Goal: Navigation & Orientation: Find specific page/section

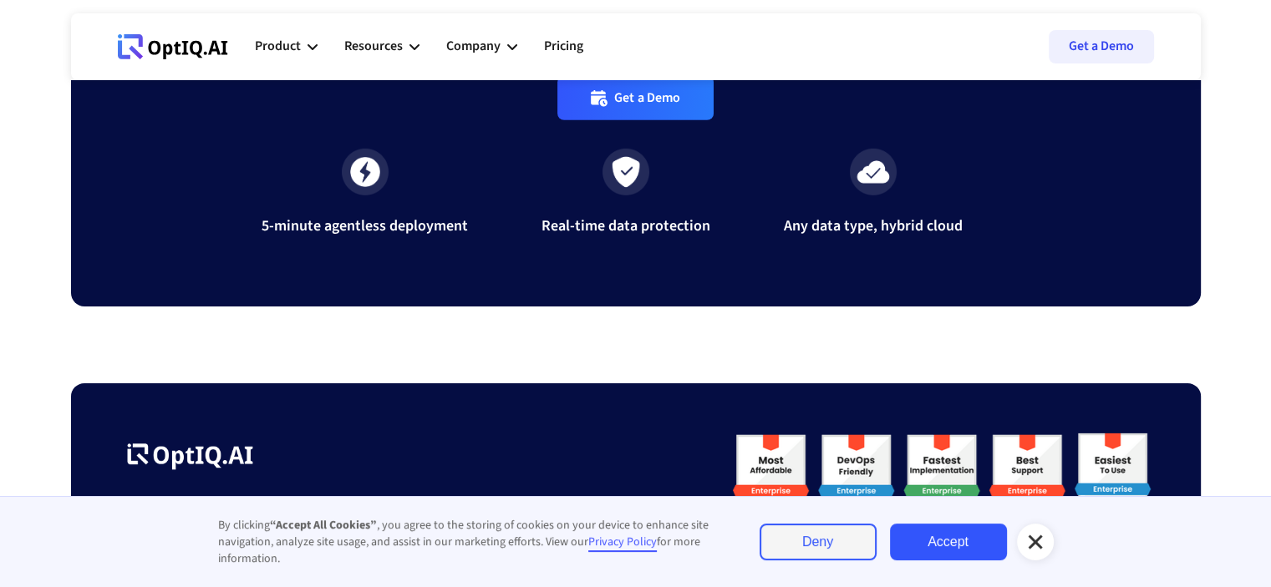
scroll to position [5672, 0]
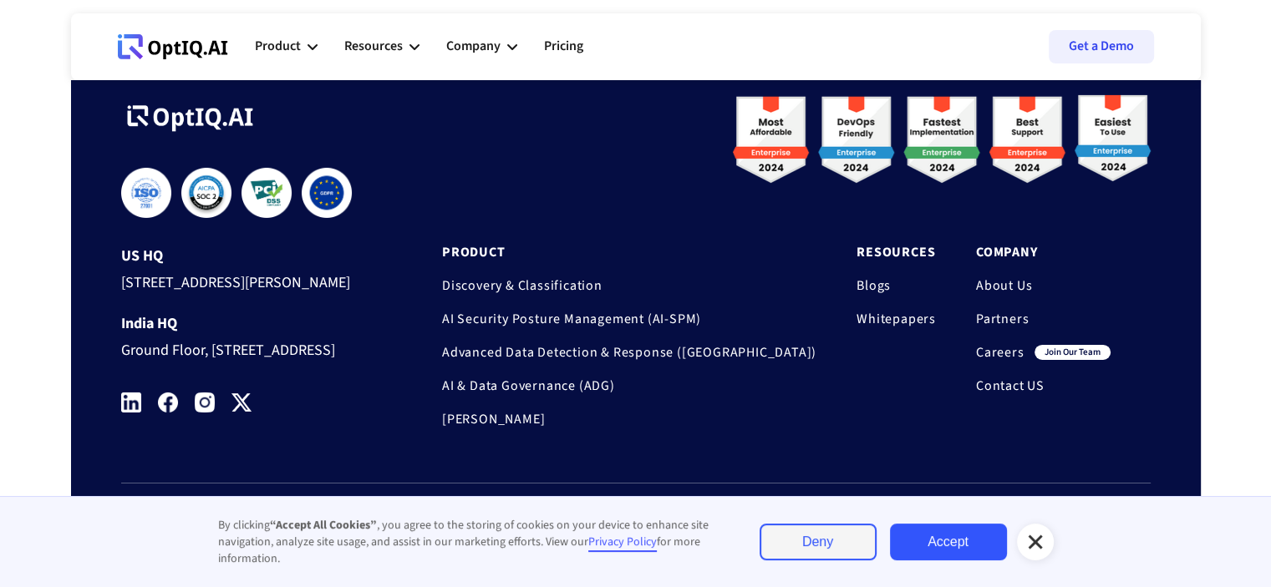
click at [992, 344] on link "Careers" at bounding box center [1000, 352] width 48 height 17
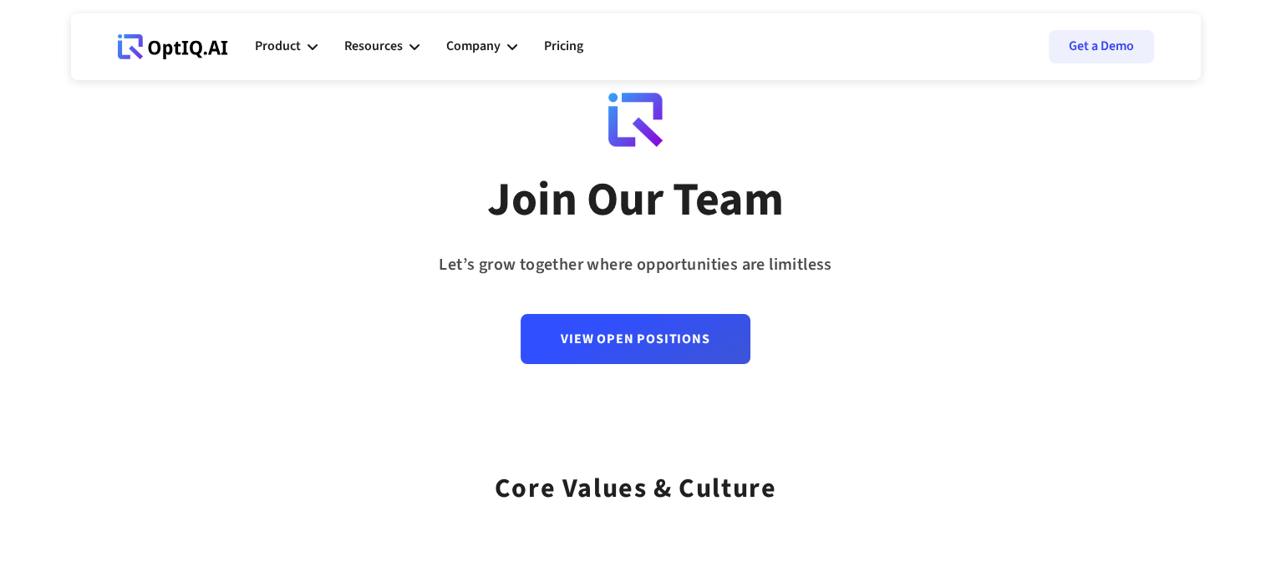
scroll to position [251, 0]
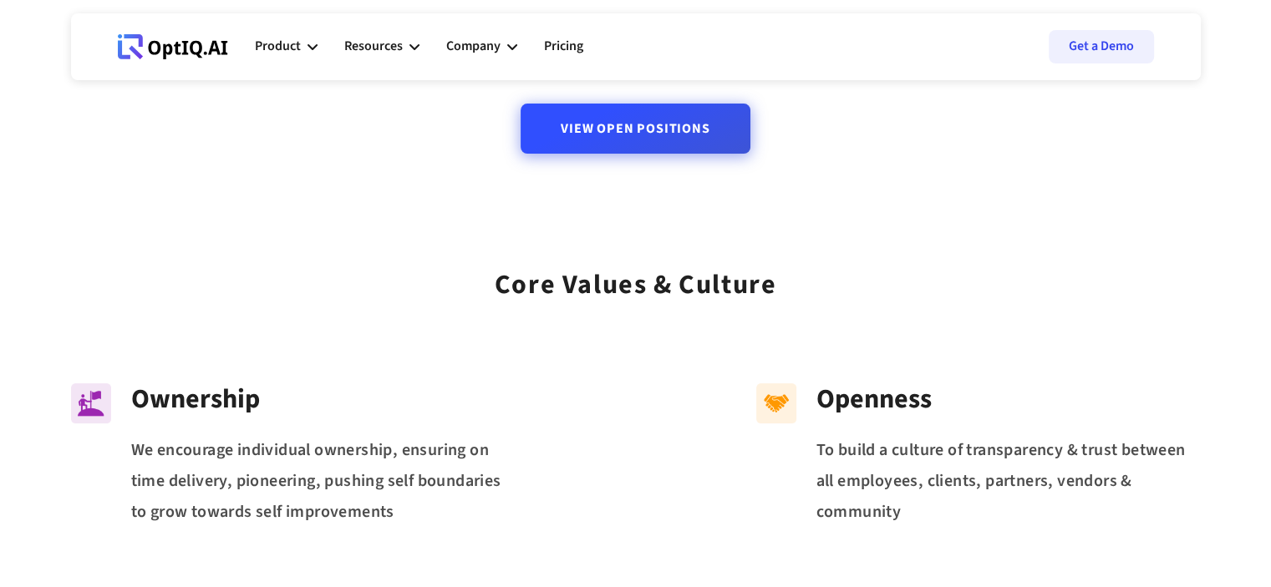
click at [639, 140] on link "View Open Positions" at bounding box center [635, 129] width 229 height 50
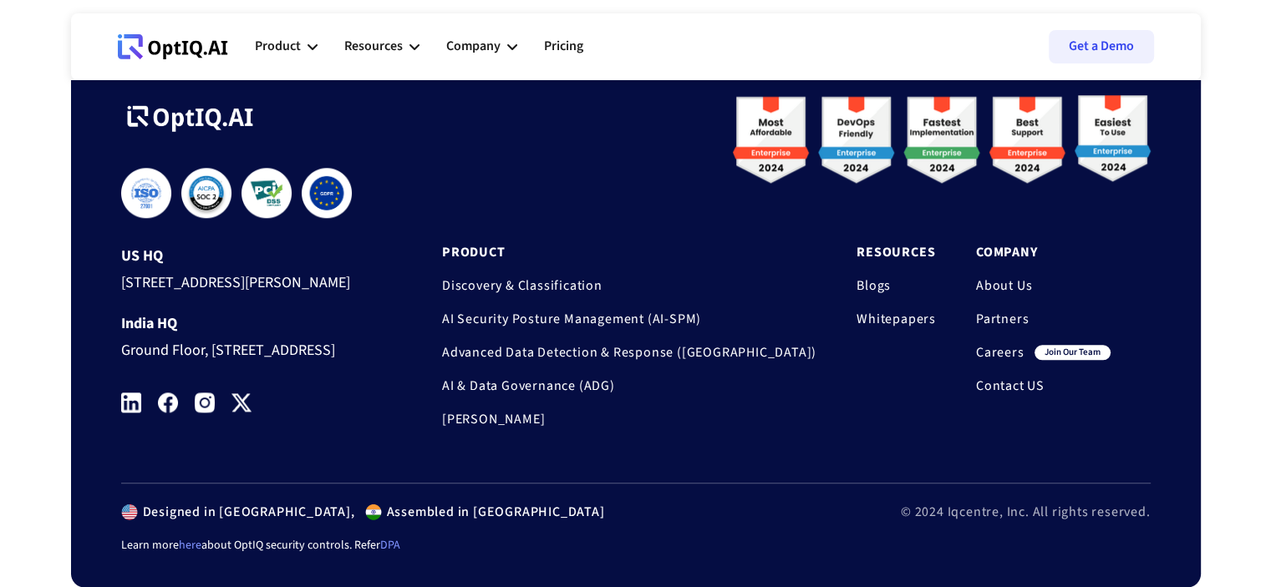
scroll to position [1795, 0]
click at [129, 397] on img at bounding box center [131, 403] width 20 height 20
